Goal: Navigation & Orientation: Find specific page/section

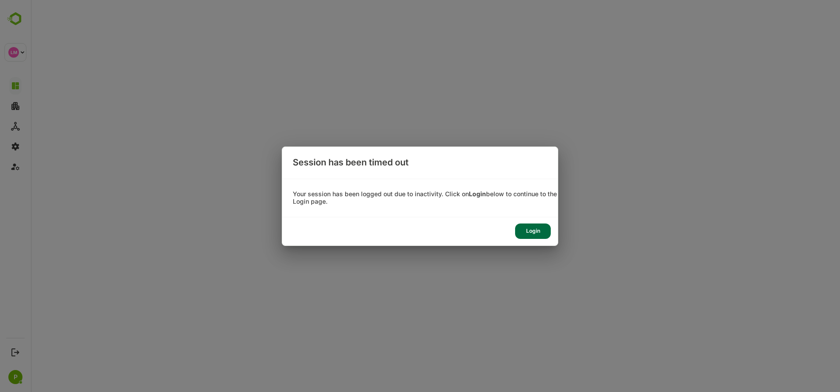
click at [524, 234] on div "Login" at bounding box center [533, 231] width 36 height 15
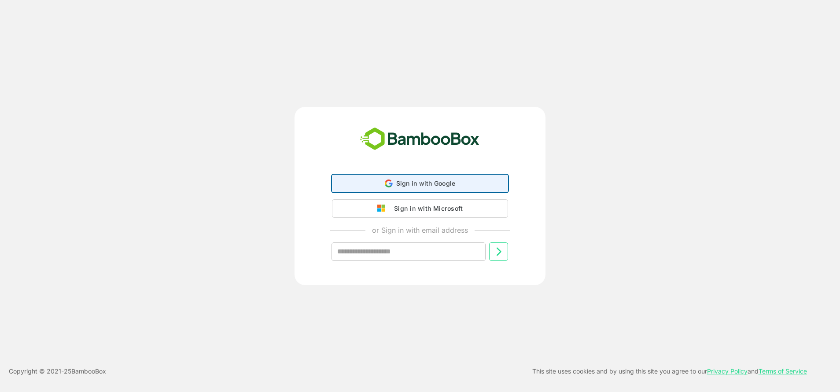
click at [422, 191] on div "Sign in with Google Sign in with Google. Opens in new tab" at bounding box center [420, 183] width 165 height 17
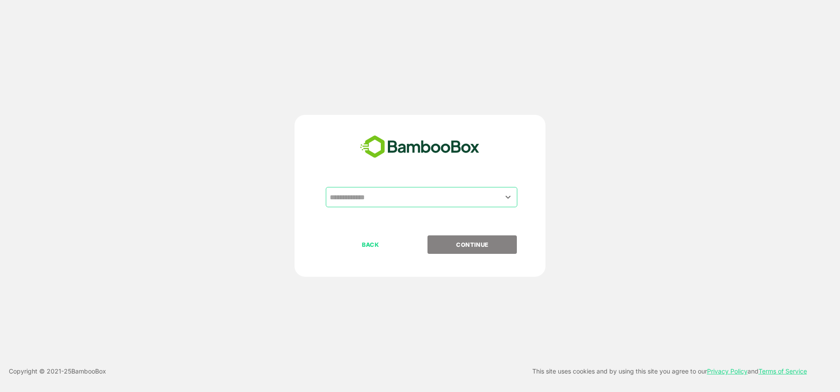
click at [407, 192] on input "text" at bounding box center [422, 197] width 188 height 17
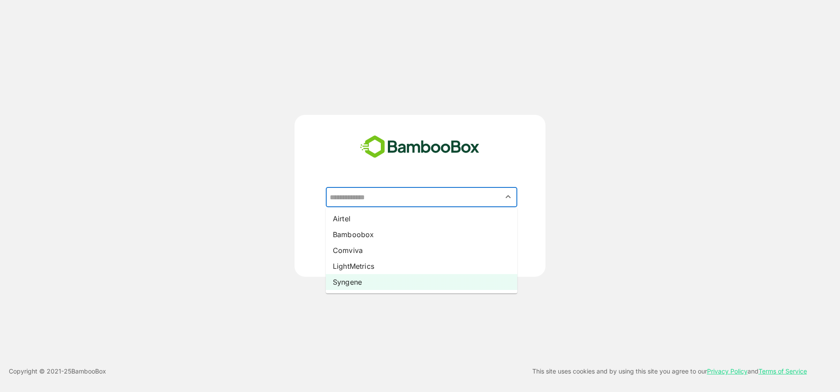
click at [376, 278] on li "Syngene" at bounding box center [422, 282] width 192 height 16
type input "*******"
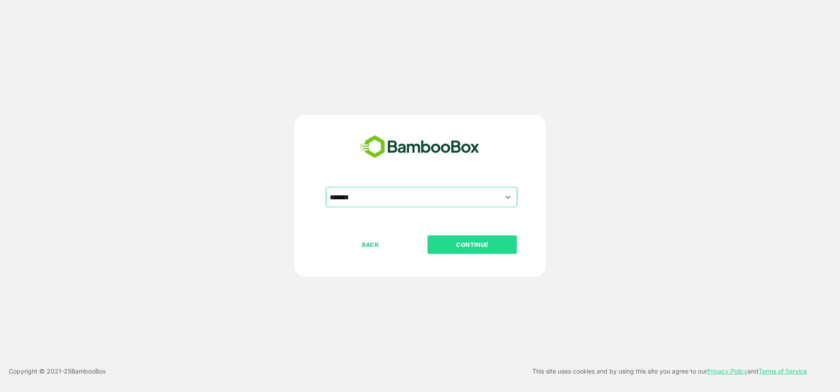
click at [480, 250] on p "CONTINUE" at bounding box center [472, 245] width 88 height 10
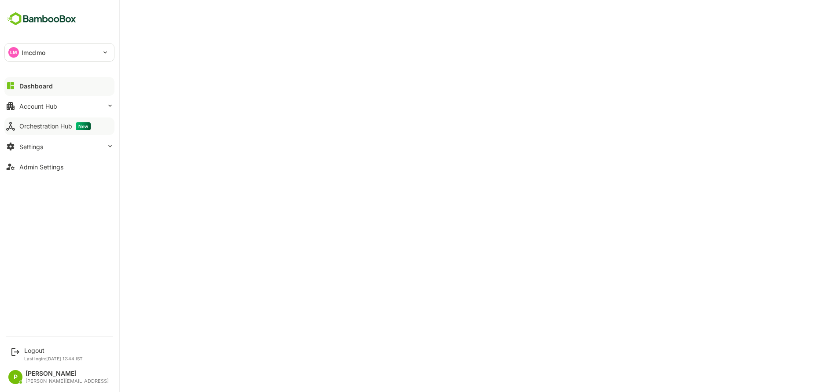
click at [26, 129] on div "Orchestration Hub New" at bounding box center [54, 126] width 71 height 8
